Goal: Task Accomplishment & Management: Complete application form

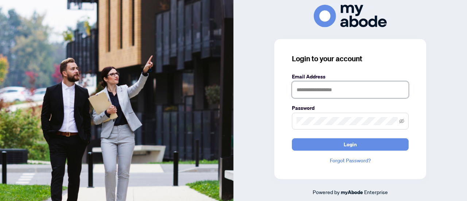
click at [317, 89] on input "text" at bounding box center [350, 89] width 117 height 17
type input "**********"
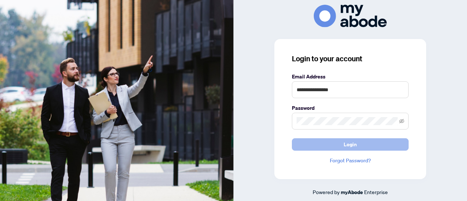
click at [351, 148] on span "Login" at bounding box center [349, 145] width 13 height 12
click at [348, 146] on span "Login" at bounding box center [349, 145] width 13 height 12
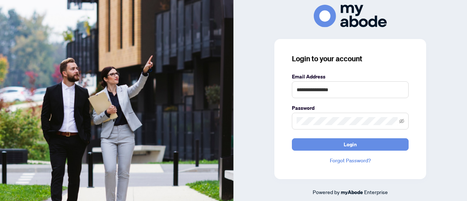
click at [350, 159] on link "Forgot Password?" at bounding box center [350, 160] width 117 height 8
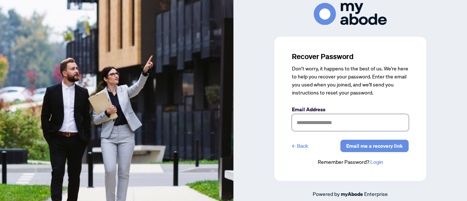
click at [343, 125] on input "text" at bounding box center [350, 122] width 117 height 17
type input "**********"
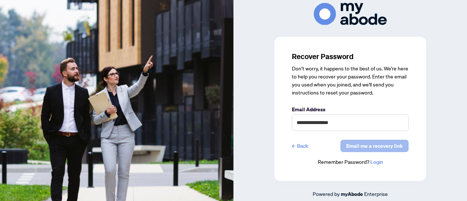
click at [372, 145] on span "Email me a recovery link" at bounding box center [374, 146] width 56 height 12
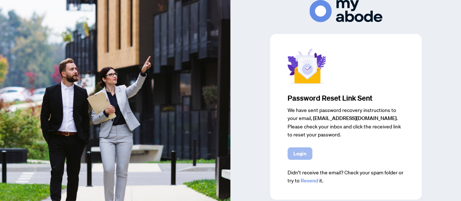
click at [303, 153] on span "Login" at bounding box center [299, 154] width 13 height 12
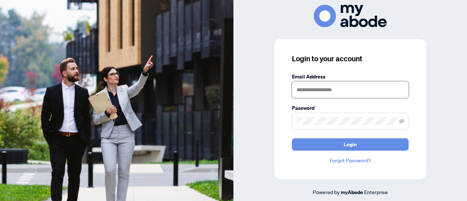
click at [330, 94] on input "text" at bounding box center [350, 89] width 117 height 17
type input "**********"
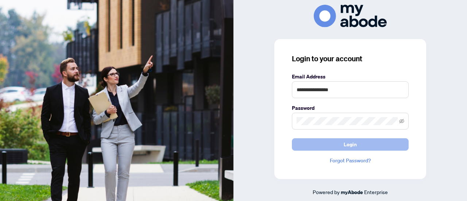
click at [344, 143] on span "Login" at bounding box center [349, 145] width 13 height 12
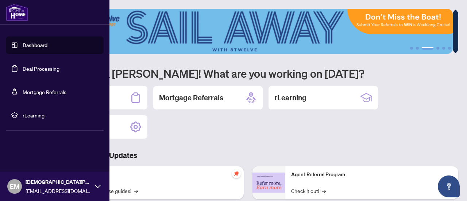
click at [30, 67] on link "Deal Processing" at bounding box center [41, 68] width 37 height 7
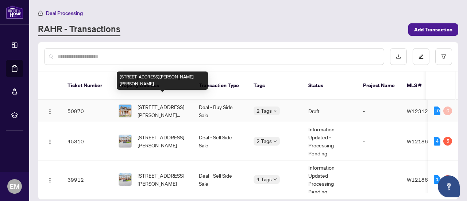
click at [149, 103] on span "[STREET_ADDRESS][PERSON_NAME][PERSON_NAME]" at bounding box center [162, 111] width 50 height 16
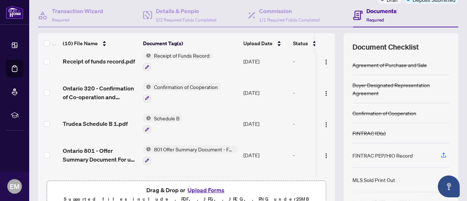
scroll to position [109, 0]
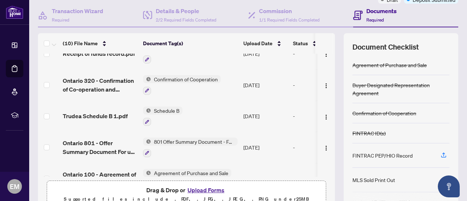
click at [204, 190] on button "Upload Forms" at bounding box center [205, 189] width 41 height 9
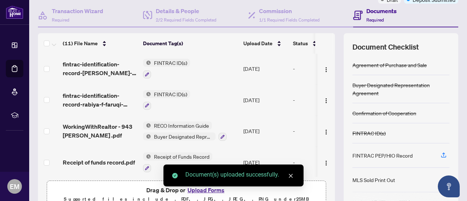
scroll to position [0, 0]
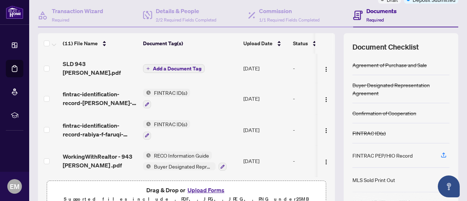
click at [175, 66] on span "Add a Document Tag" at bounding box center [177, 68] width 48 height 5
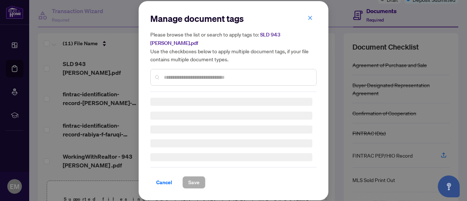
click at [177, 74] on div at bounding box center [233, 77] width 166 height 17
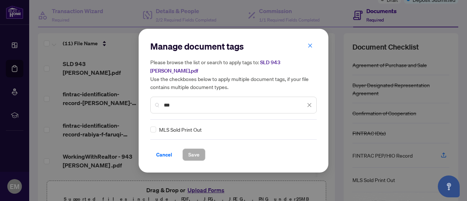
type input "***"
click at [189, 149] on span "Save" at bounding box center [193, 155] width 11 height 12
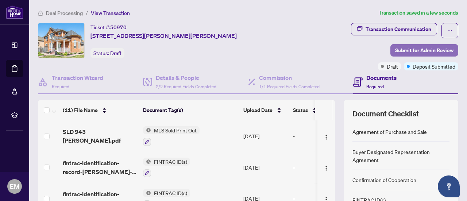
click at [425, 48] on span "Submit for Admin Review" at bounding box center [424, 50] width 58 height 12
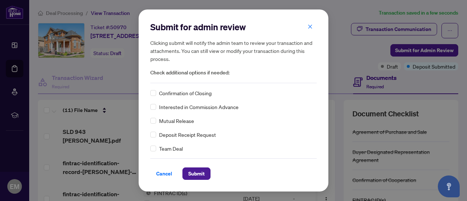
drag, startPoint x: 192, startPoint y: 170, endPoint x: 243, endPoint y: 134, distance: 62.3
click at [243, 134] on div "Submit for admin review Clicking submit will notify the admin team to review yo…" at bounding box center [233, 100] width 166 height 159
click at [202, 173] on span "Submit" at bounding box center [196, 174] width 16 height 12
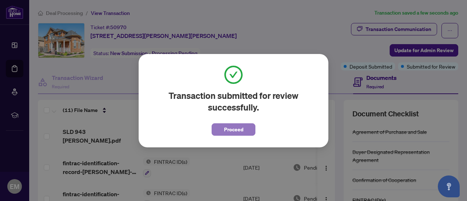
click at [228, 132] on span "Proceed" at bounding box center [233, 130] width 19 height 12
